Goal: Task Accomplishment & Management: Manage account settings

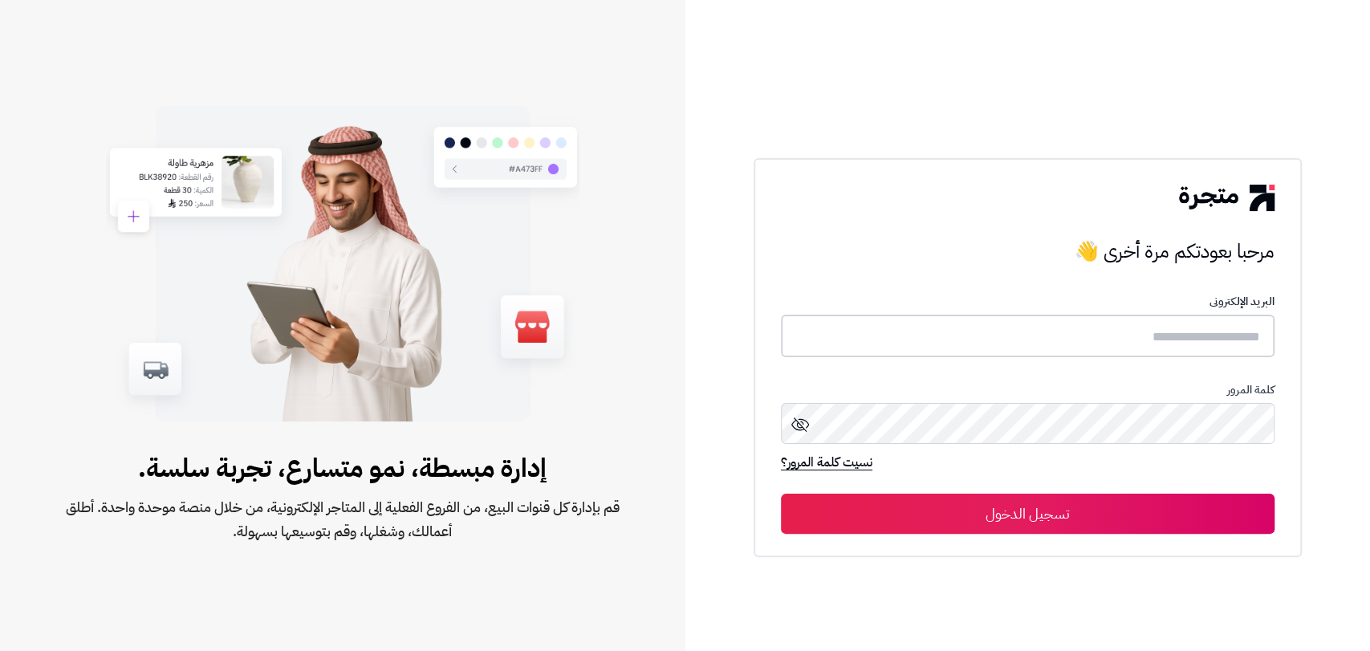
click at [1183, 336] on input "text" at bounding box center [1027, 336] width 493 height 43
type input "**********"
click at [1038, 510] on button "تسجيل الدخول" at bounding box center [1027, 513] width 493 height 40
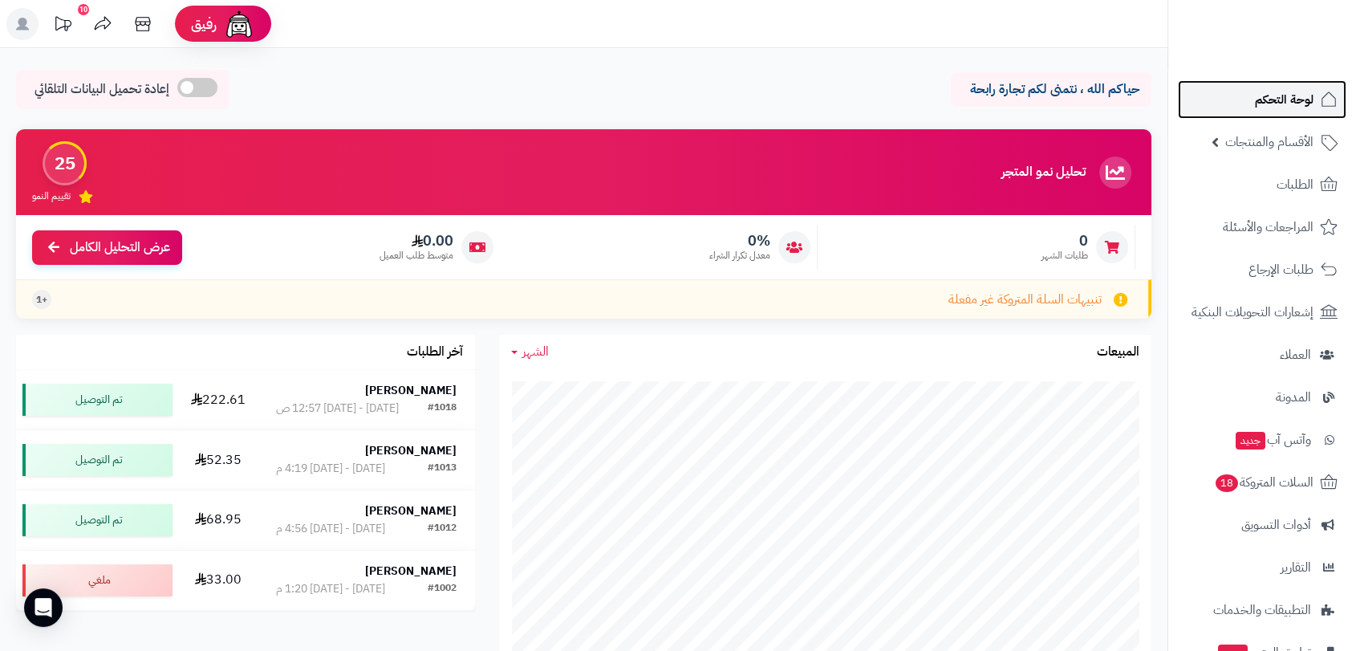
click at [1275, 103] on span "لوحة التحكم" at bounding box center [1284, 99] width 59 height 22
